Goal: Task Accomplishment & Management: Complete application form

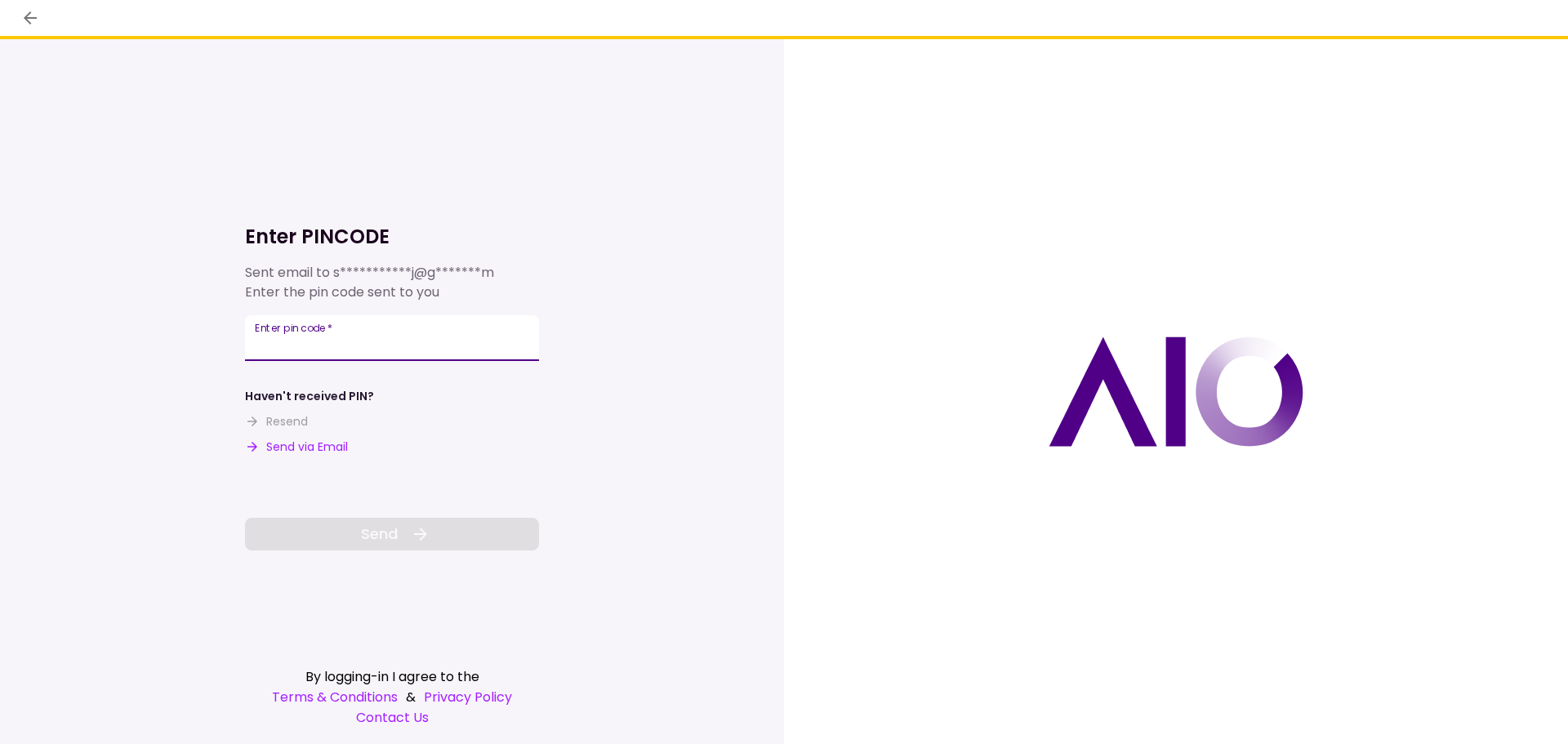
click at [355, 325] on input "Enter pin code   *" at bounding box center [392, 338] width 294 height 46
type input "******"
click at [473, 528] on button "Send" at bounding box center [392, 534] width 294 height 33
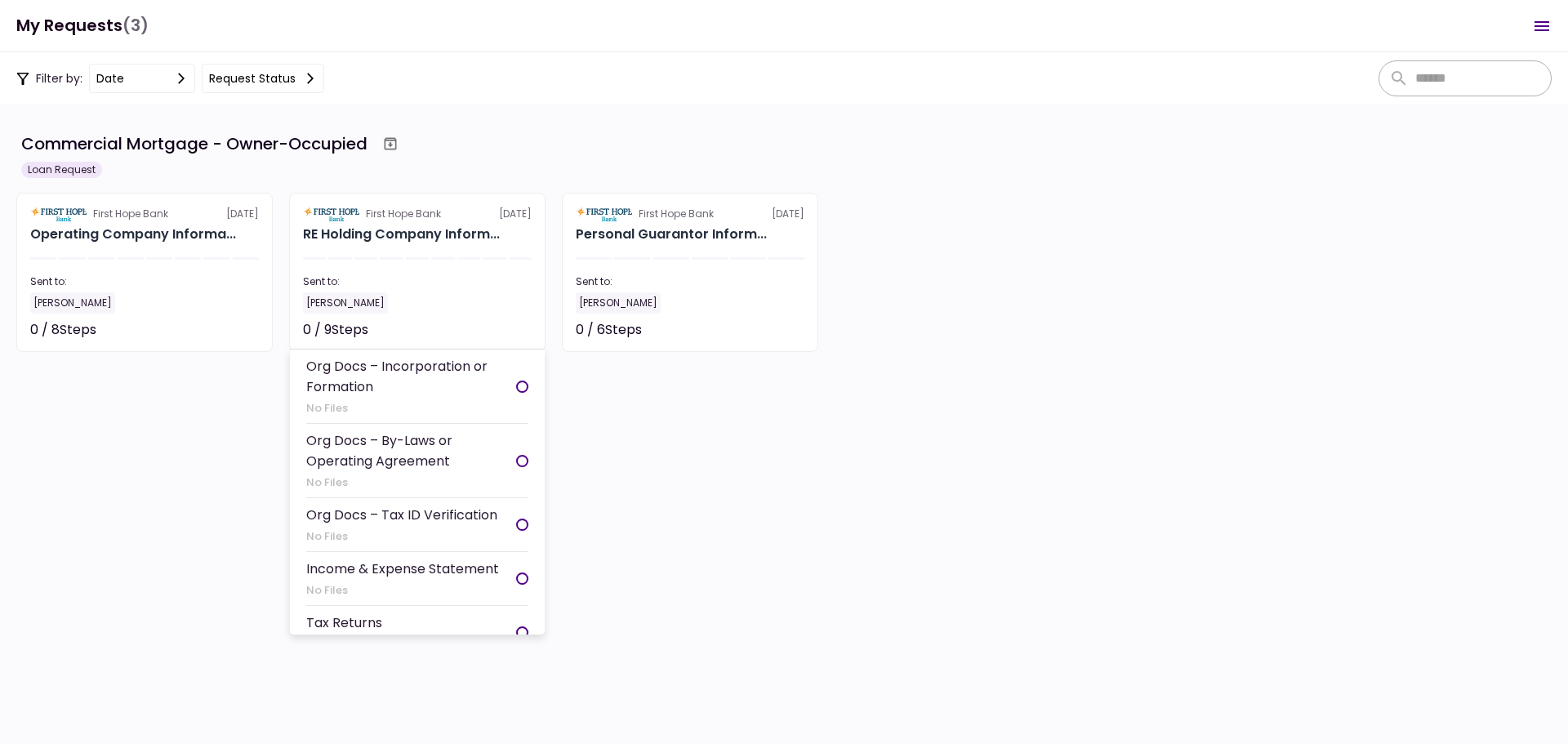
scroll to position [163, 0]
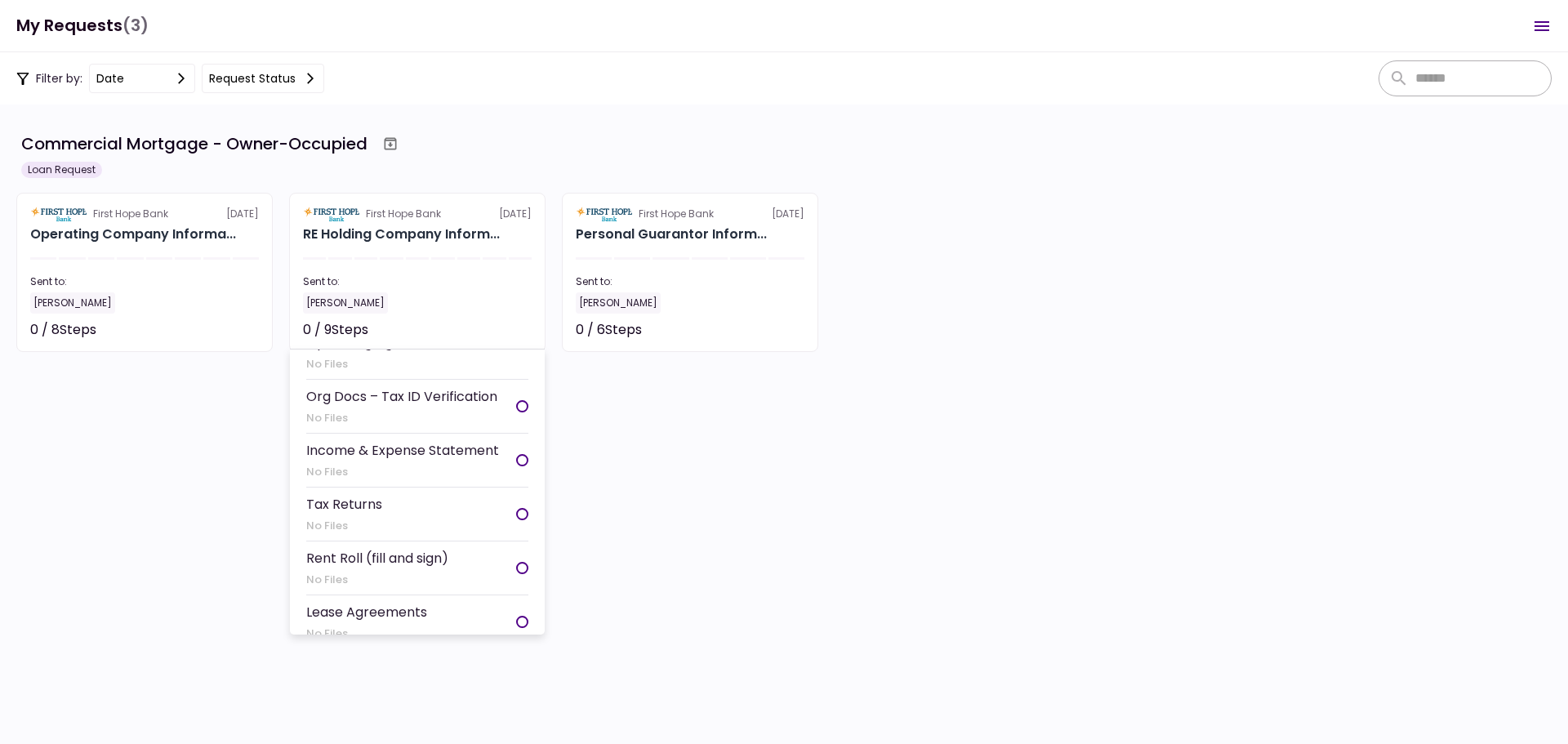
click at [516, 514] on div at bounding box center [522, 514] width 12 height 12
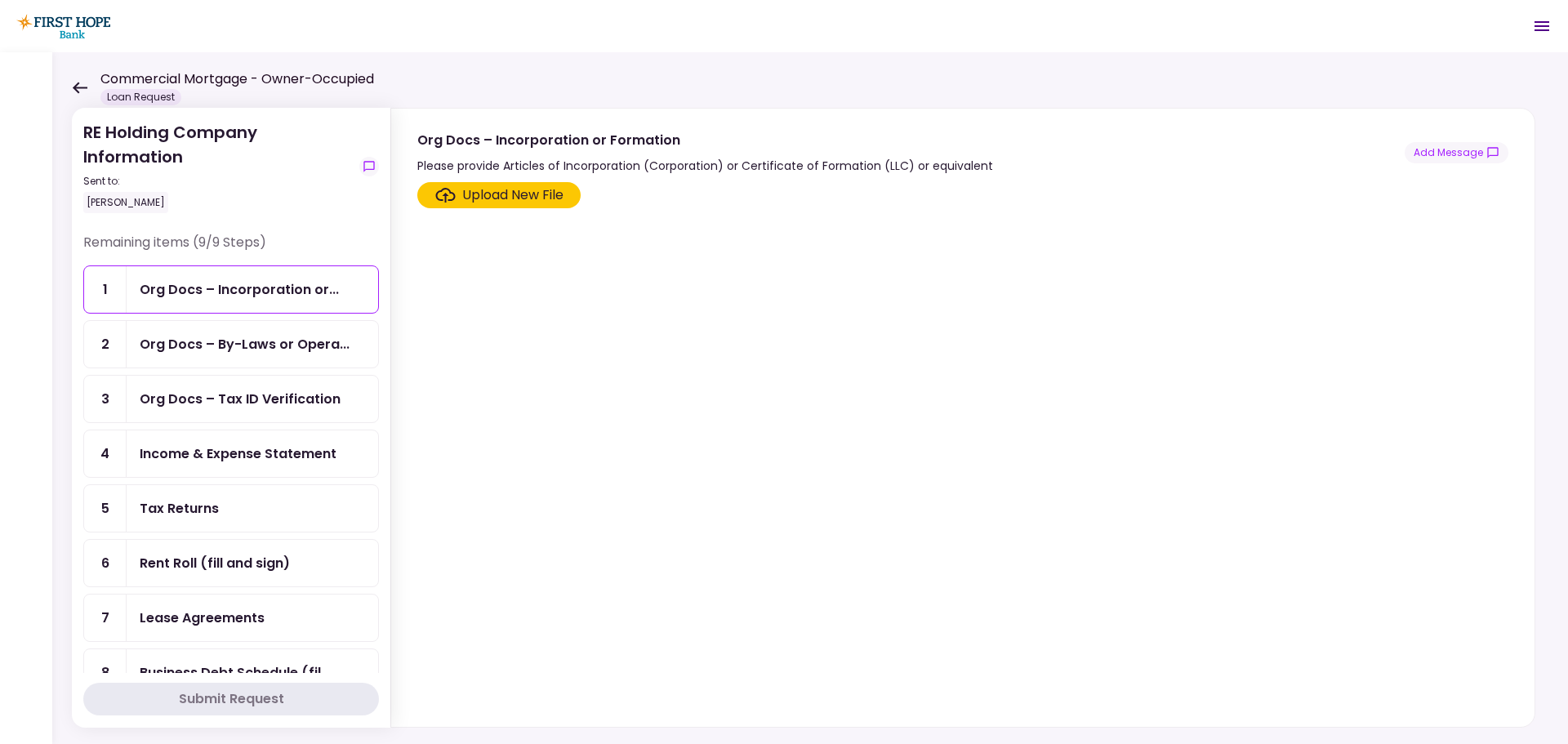
click at [544, 198] on div "Upload New File" at bounding box center [513, 195] width 101 height 20
click at [0, 0] on input "Upload New File" at bounding box center [0, 0] width 0 height 0
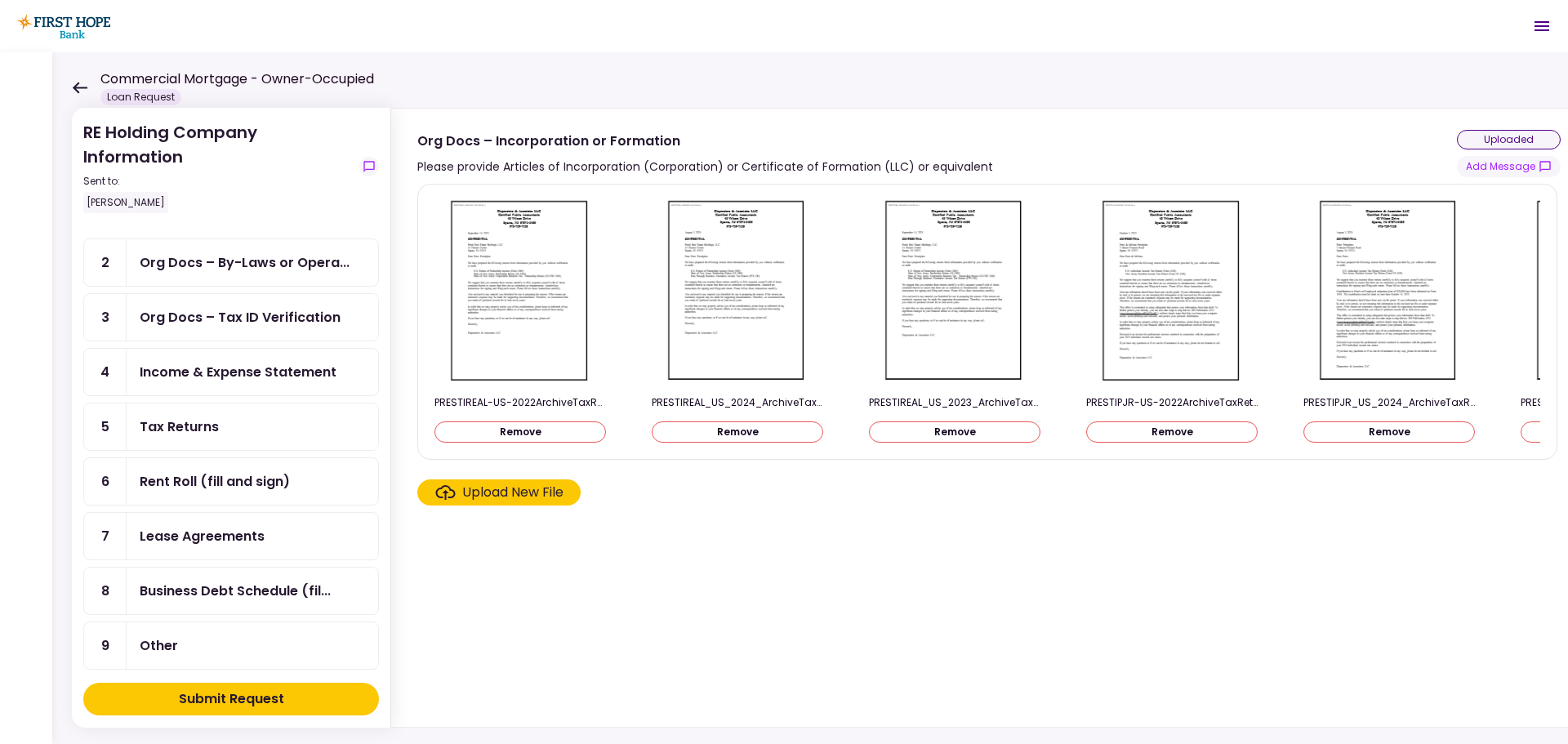
scroll to position [93, 0]
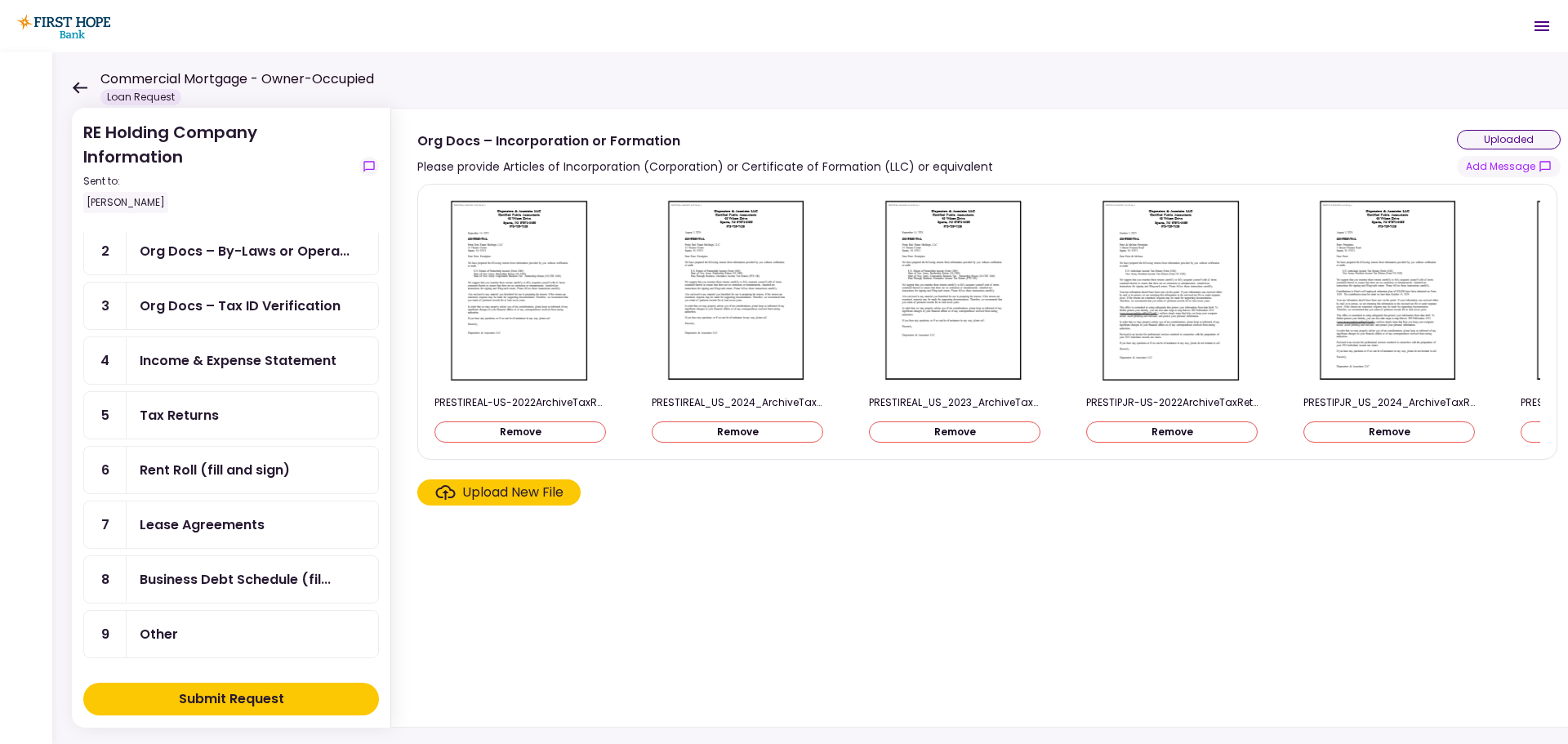
click at [269, 365] on div "Income & Expense Statement" at bounding box center [238, 360] width 197 height 21
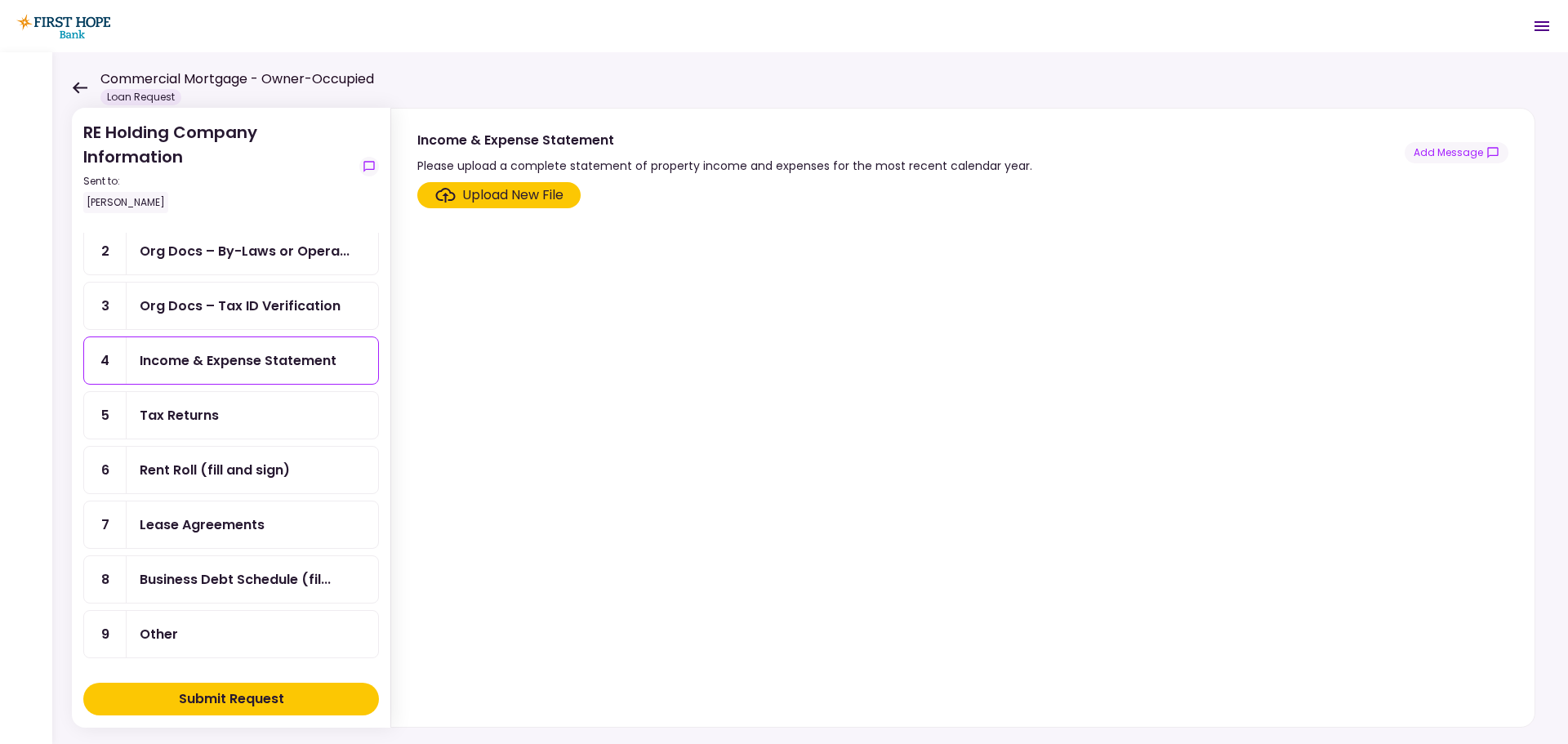
click at [539, 197] on div "Upload New File" at bounding box center [513, 195] width 101 height 20
click at [0, 0] on input "Upload New File" at bounding box center [0, 0] width 0 height 0
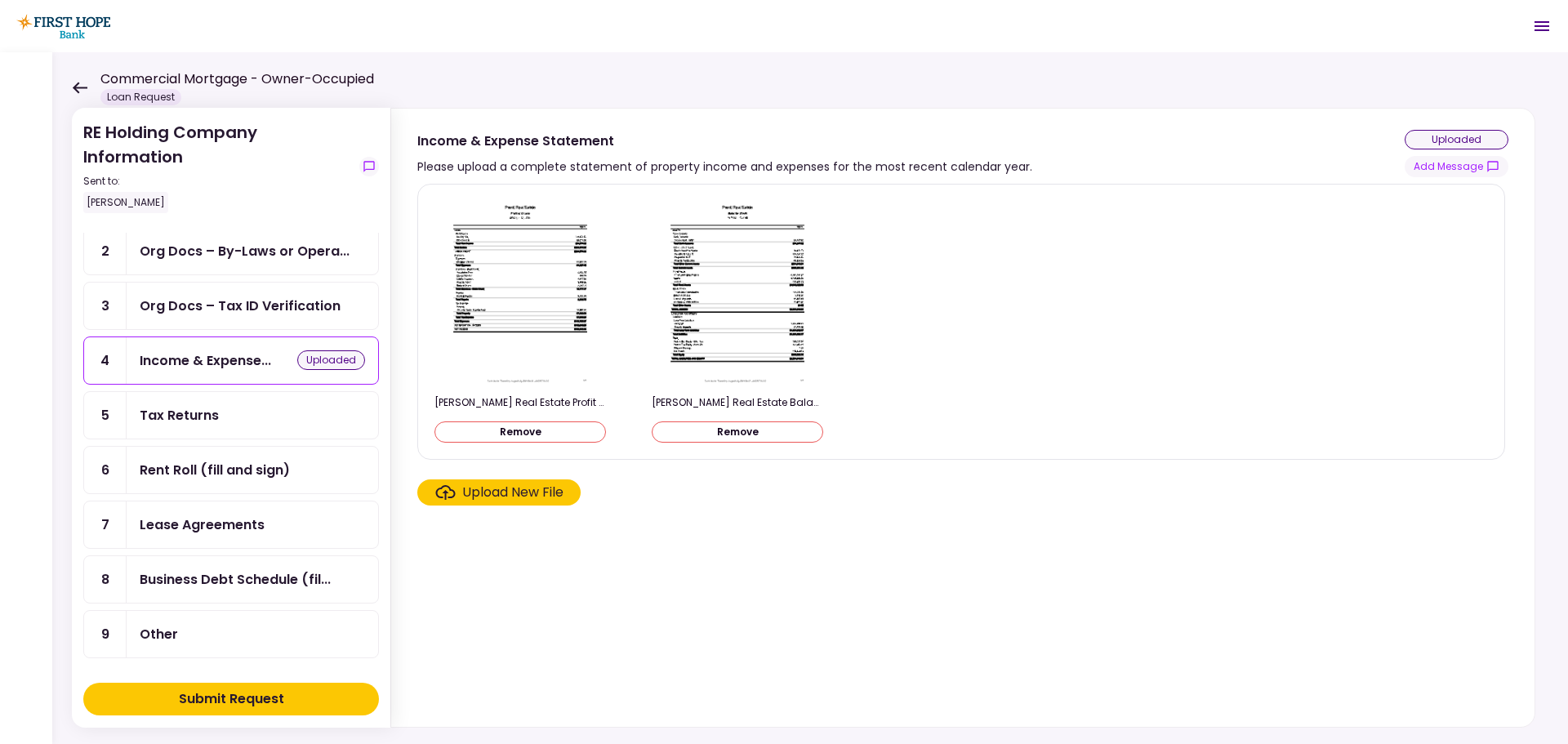
click at [268, 694] on div "Submit Request" at bounding box center [231, 699] width 105 height 20
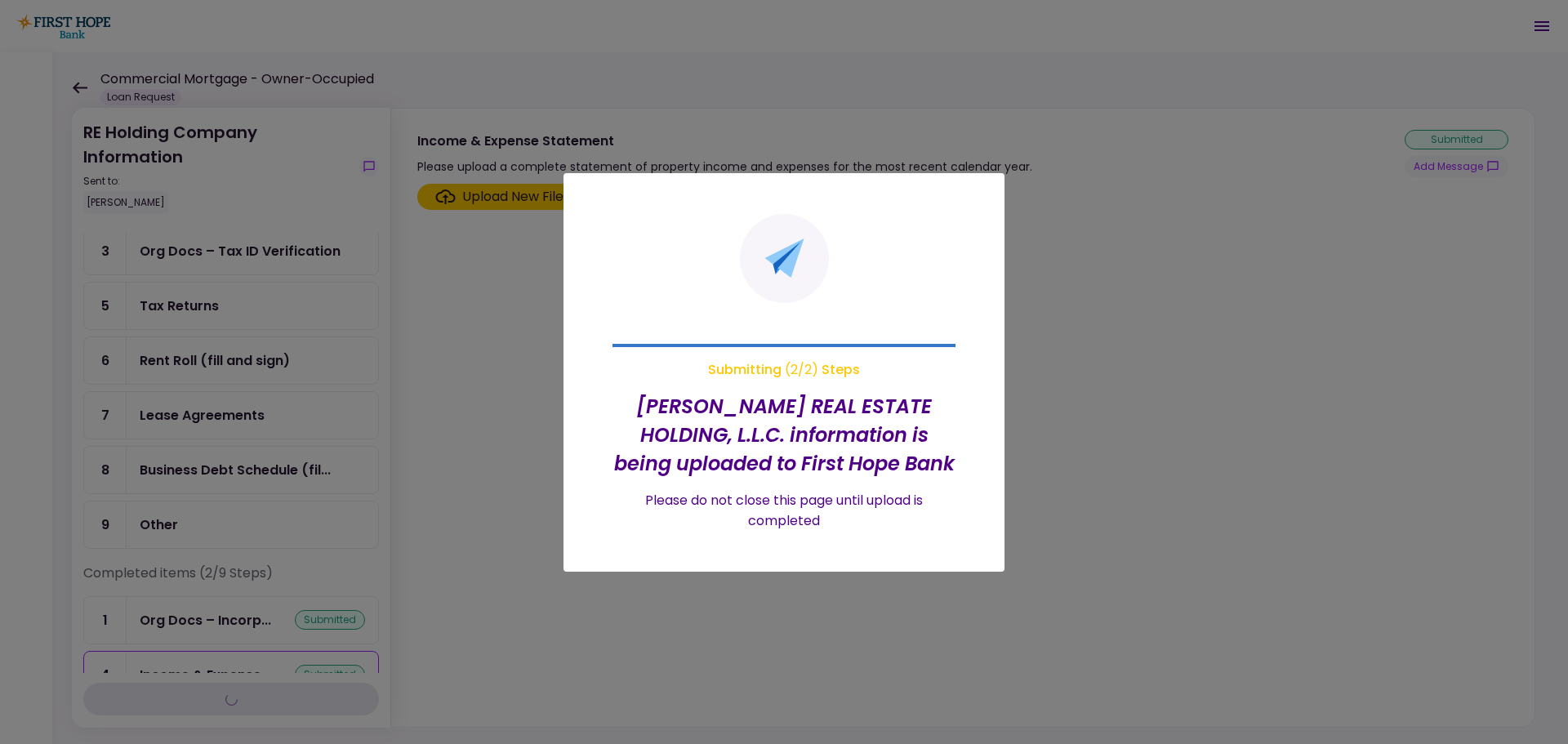
scroll to position [39, 0]
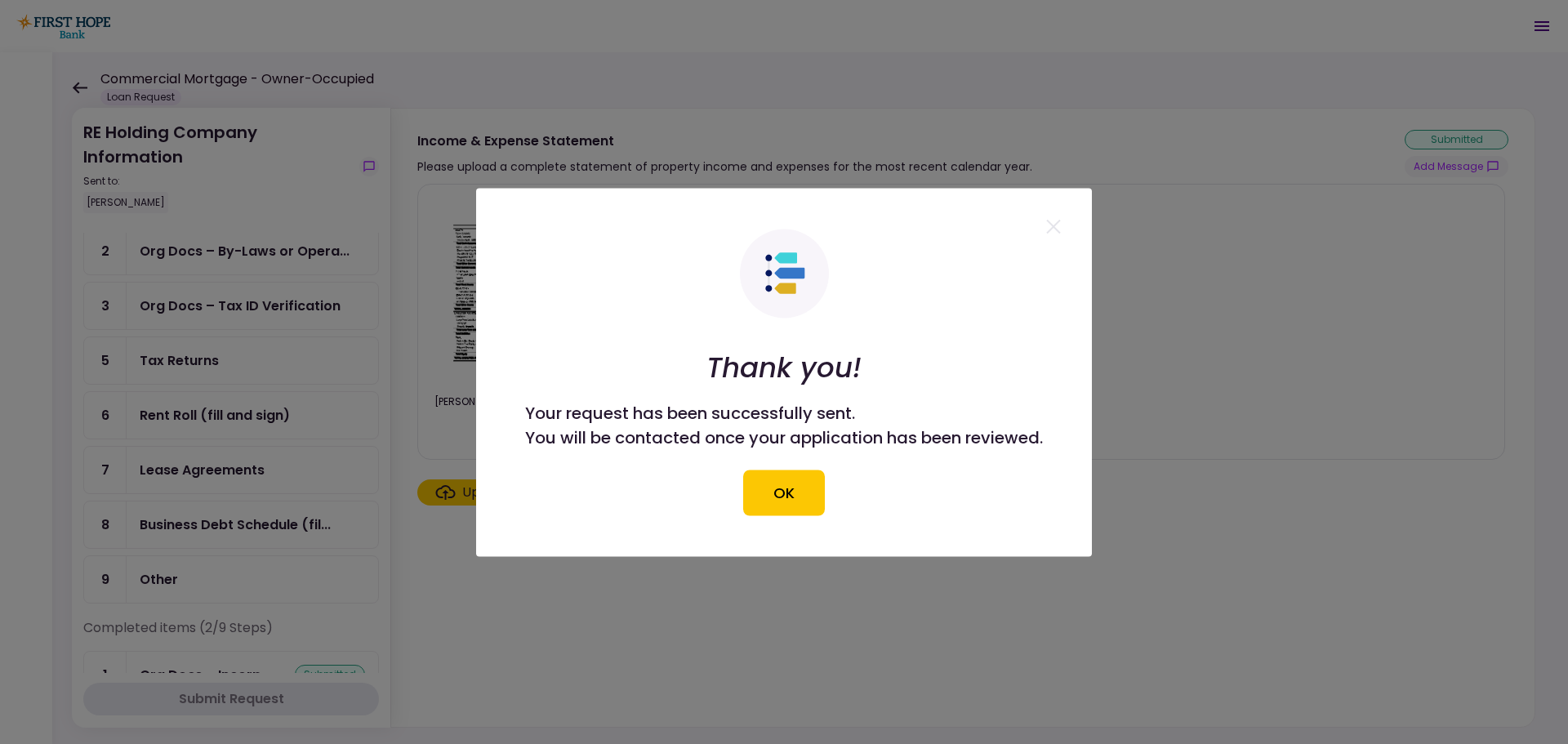
click at [799, 503] on button "OK" at bounding box center [784, 492] width 81 height 46
